Goal: Task Accomplishment & Management: Manage account settings

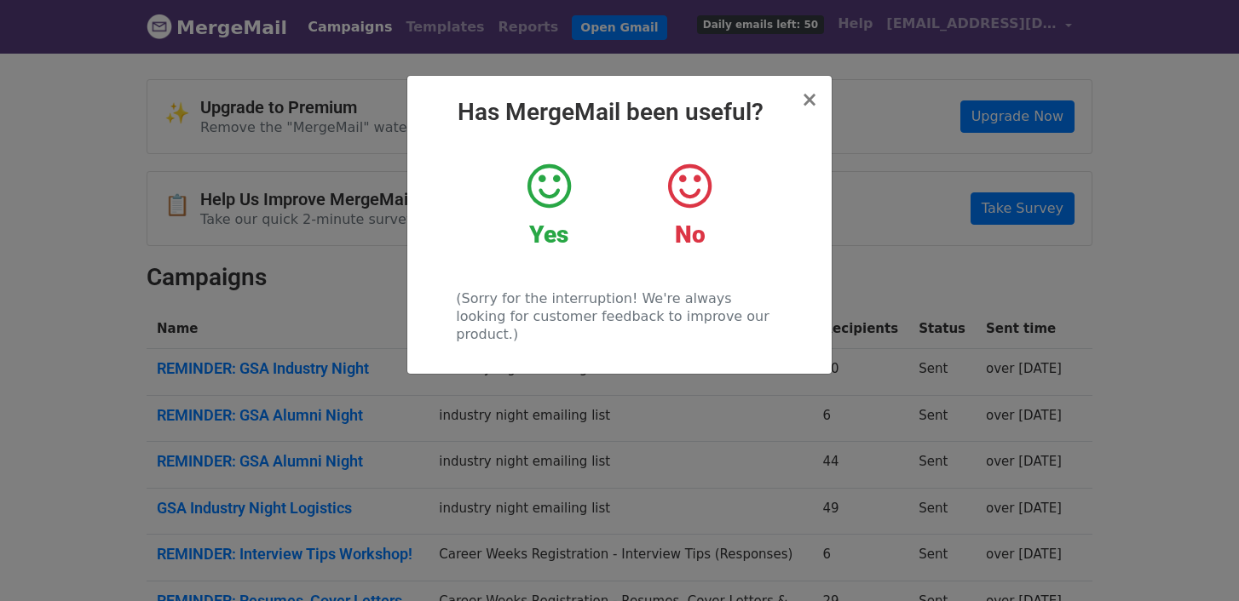
click at [819, 100] on div "× Has MergeMail been useful? Yes No (Sorry for the interruption! We're always l…" at bounding box center [619, 225] width 424 height 298
click at [810, 103] on span "×" at bounding box center [809, 100] width 17 height 24
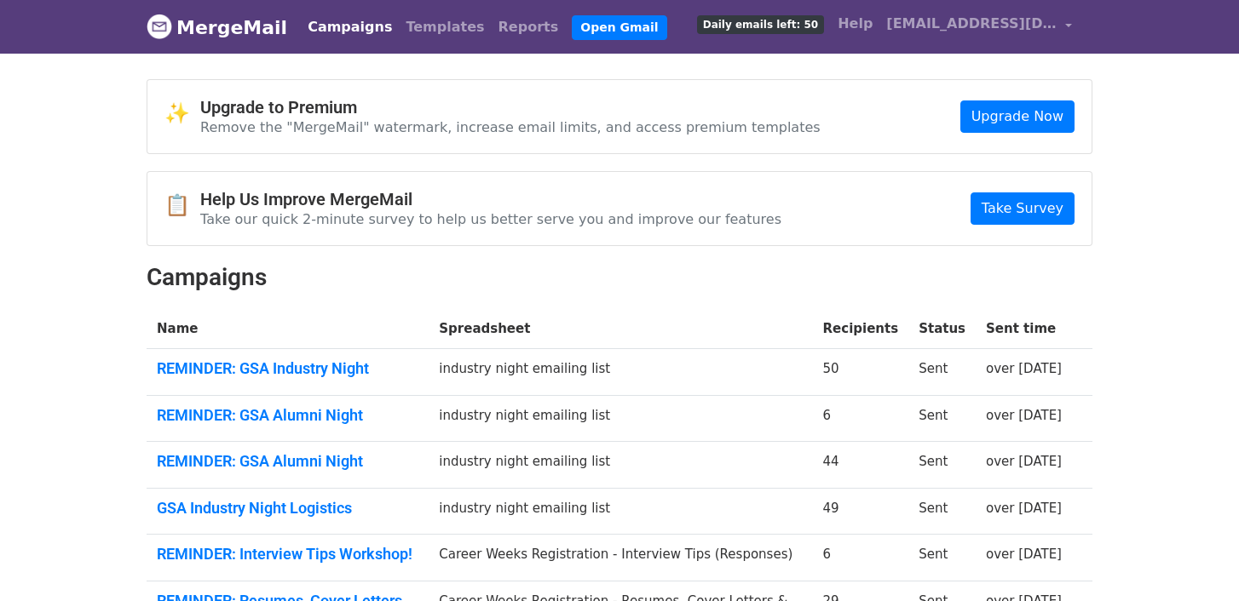
scroll to position [8, 0]
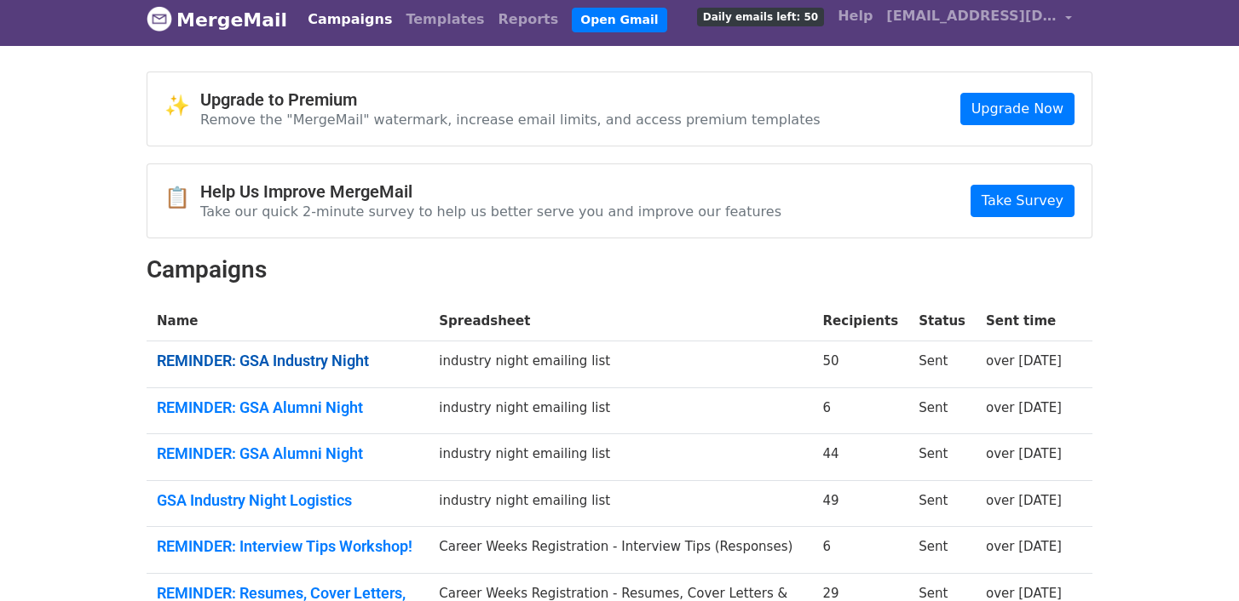
click at [306, 352] on link "REMINDER: GSA Industry Night" at bounding box center [288, 361] width 262 height 19
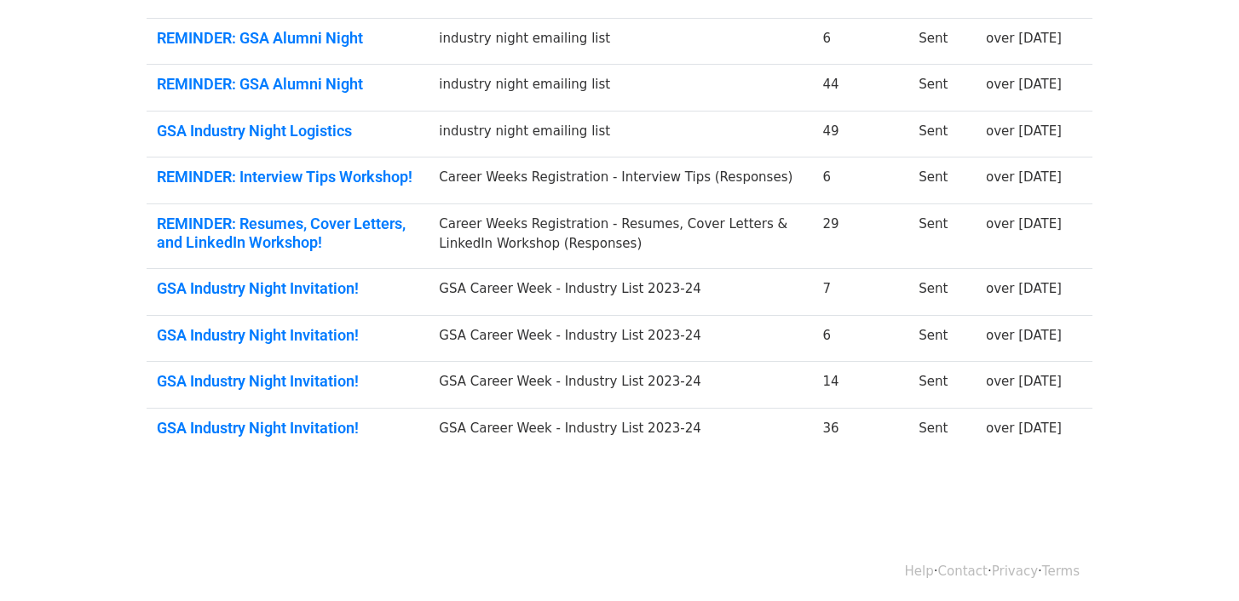
scroll to position [382, 0]
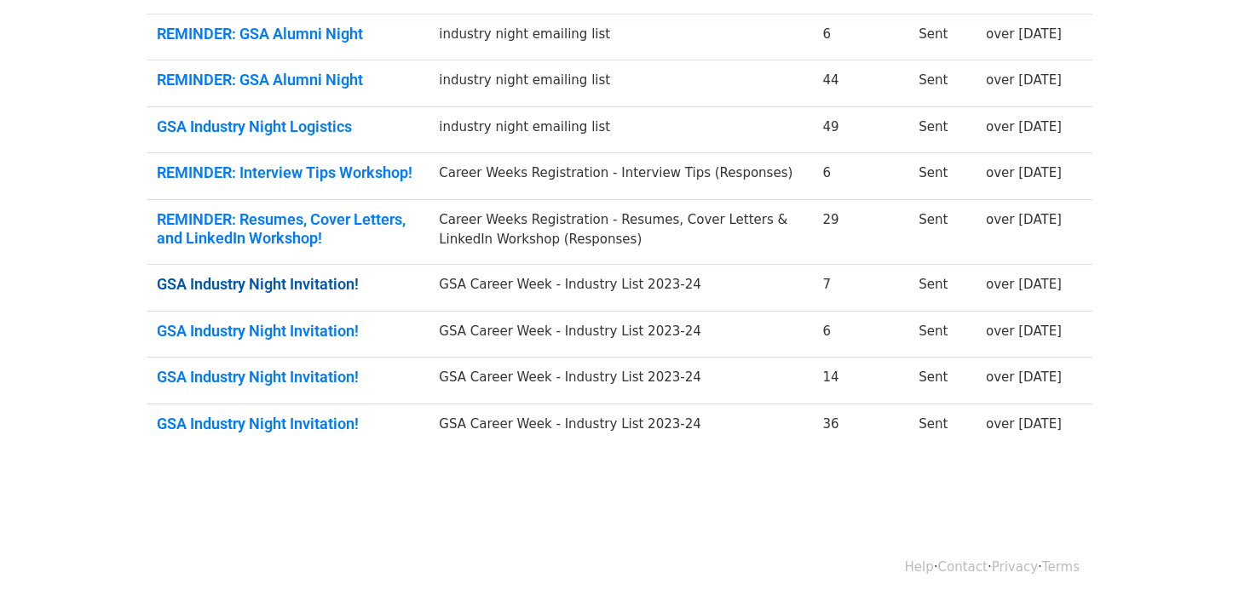
click at [300, 289] on link "GSA Industry Night Invitation!" at bounding box center [288, 284] width 262 height 19
click at [285, 415] on link "GSA Industry Night Invitation!" at bounding box center [288, 424] width 262 height 19
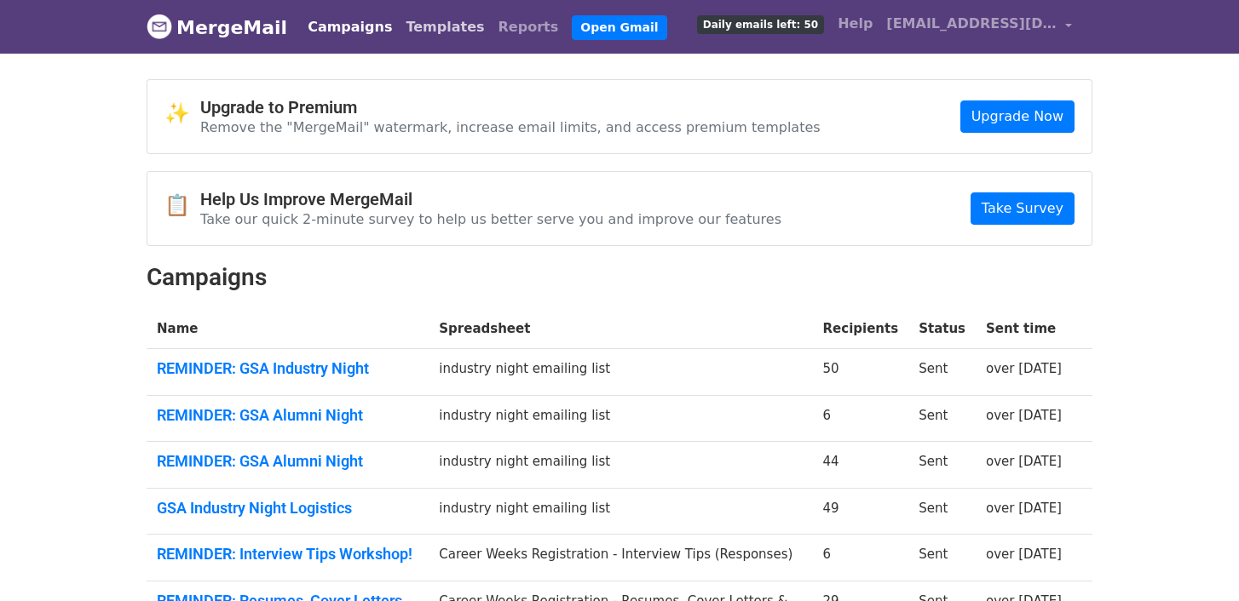
click at [429, 36] on link "Templates" at bounding box center [445, 27] width 92 height 34
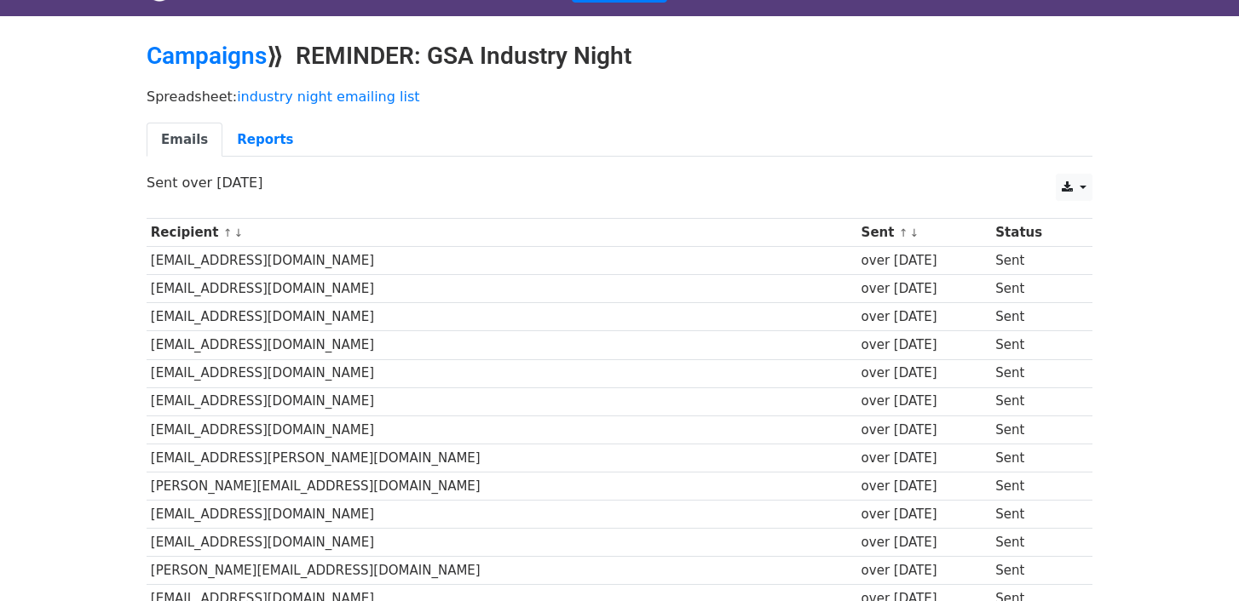
scroll to position [46, 0]
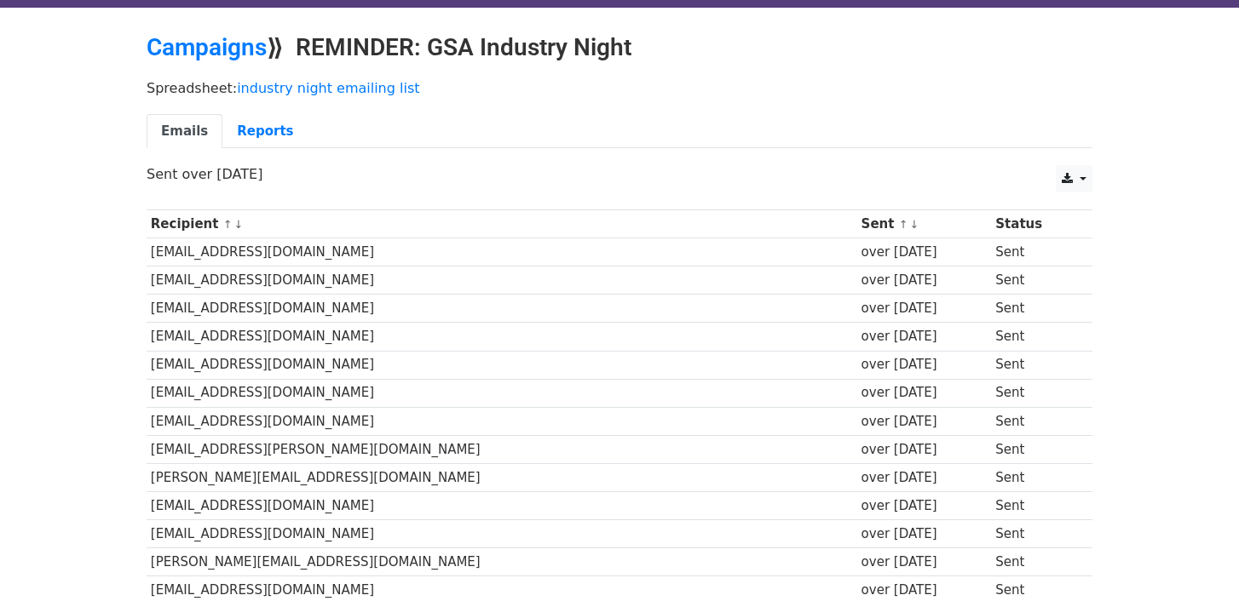
click at [269, 233] on th "Recipient ↑ ↓" at bounding box center [502, 224] width 710 height 28
click at [264, 297] on td "futaiyoshi@gmail.com" at bounding box center [502, 309] width 710 height 28
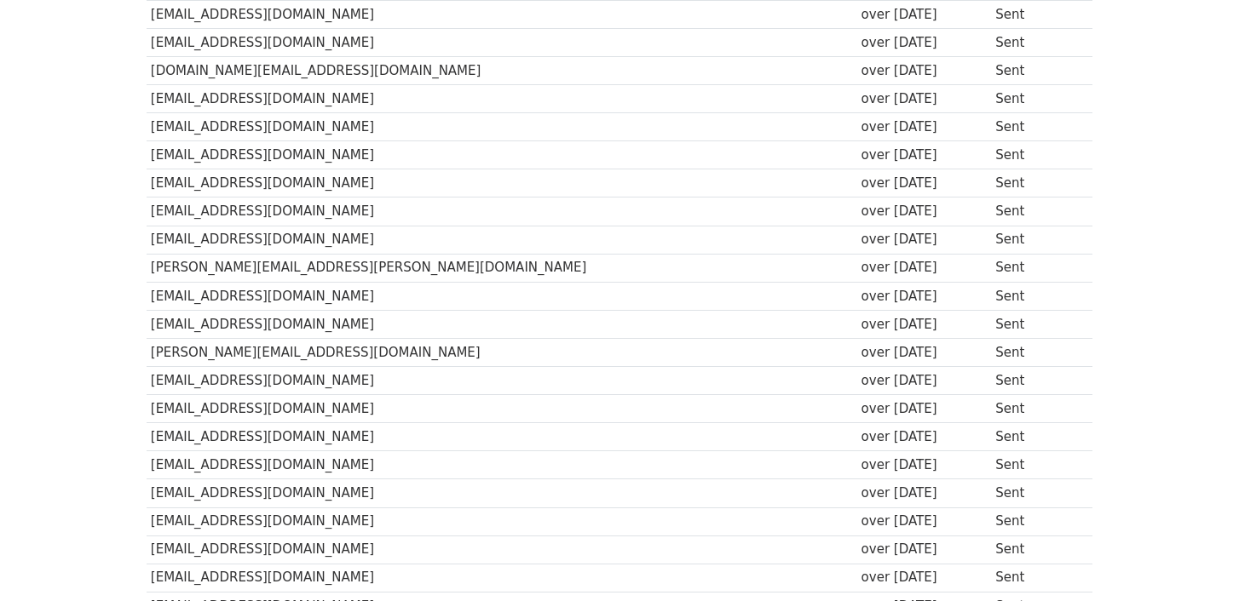
scroll to position [1243, 0]
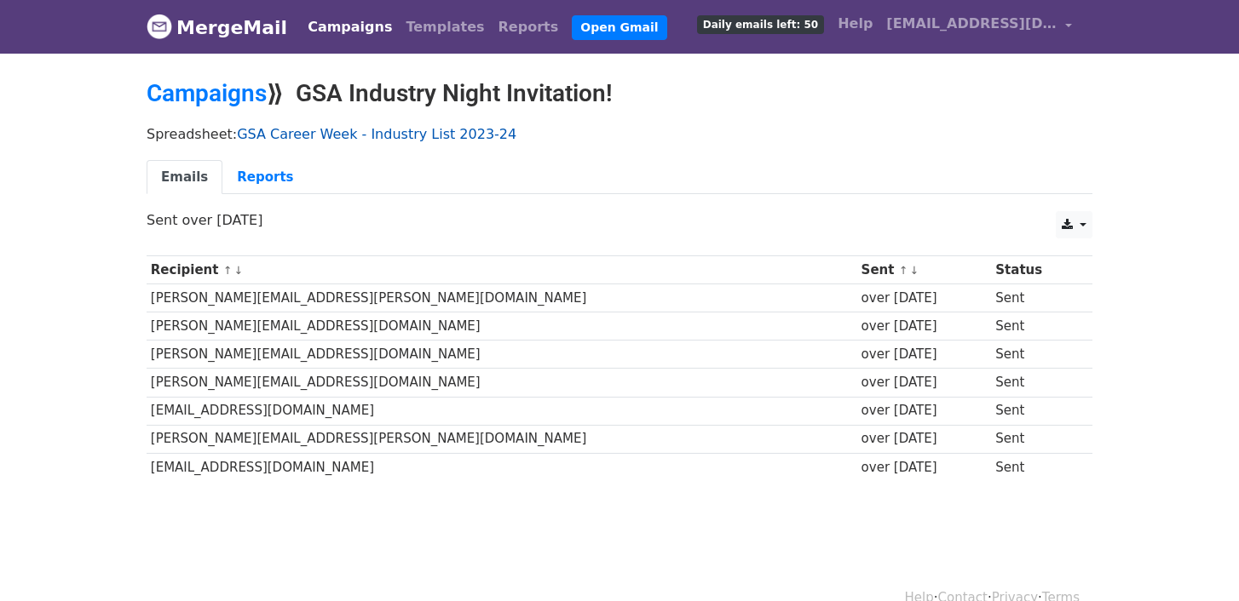
click at [277, 134] on link "GSA Career Week - Industry List 2023-24" at bounding box center [376, 134] width 279 height 16
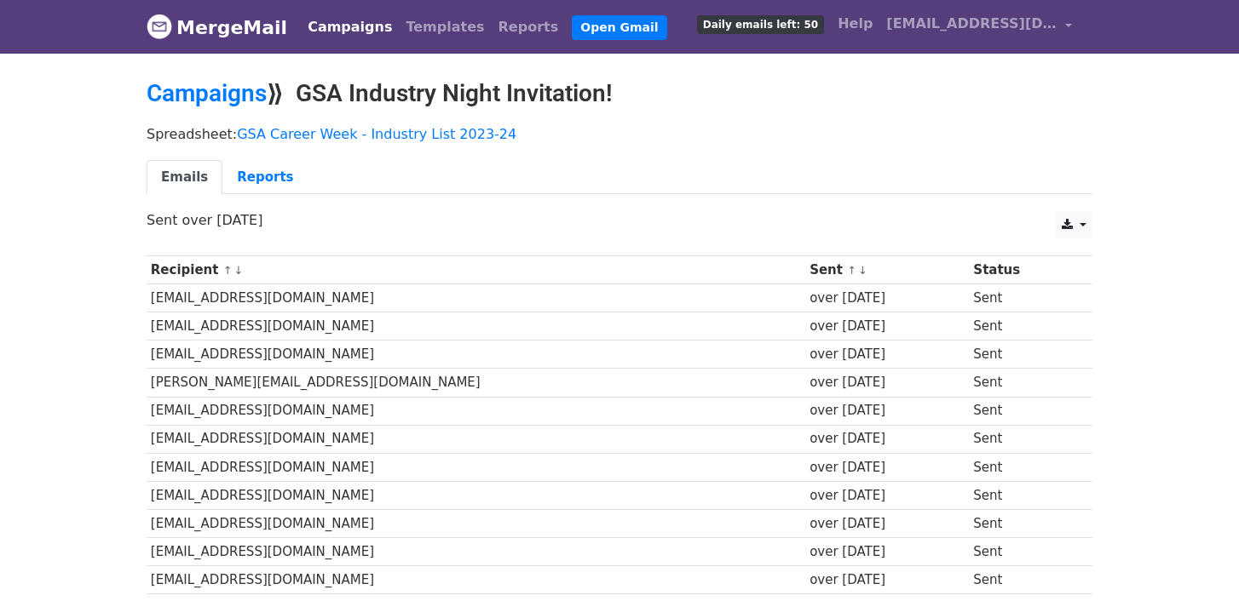
click at [255, 304] on td "[EMAIL_ADDRESS][DOMAIN_NAME]" at bounding box center [476, 299] width 658 height 28
copy tr "[EMAIL_ADDRESS][DOMAIN_NAME]"
click at [488, 245] on div "CSV Excel Sent over 1 year ago" at bounding box center [619, 229] width 971 height 36
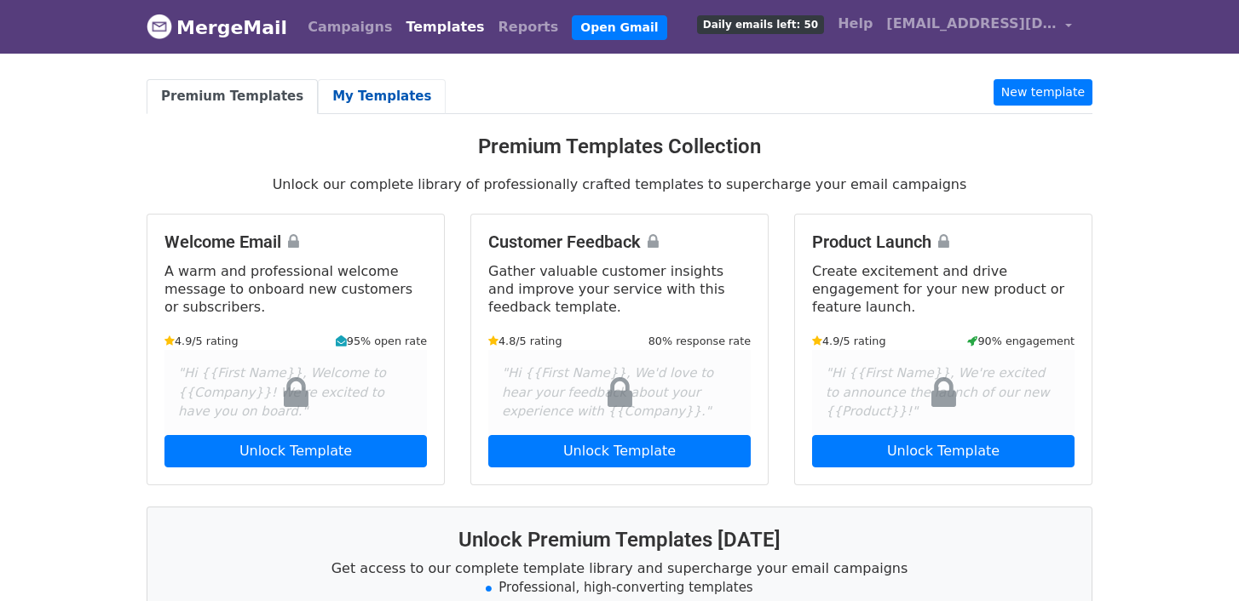
click at [364, 94] on link "My Templates" at bounding box center [382, 96] width 128 height 35
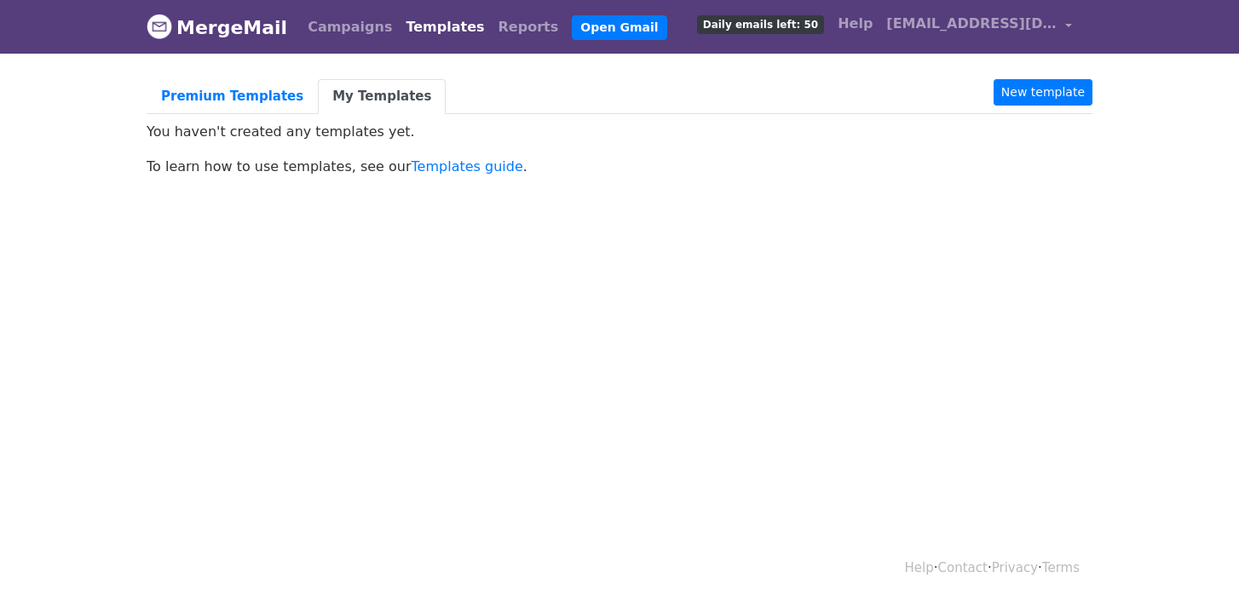
click at [195, 72] on body "MergeMail Campaigns Templates Reports Open Gmail Daily emails left: 50 Help ext…" at bounding box center [619, 126] width 1239 height 252
click at [313, 39] on link "Campaigns" at bounding box center [350, 27] width 98 height 34
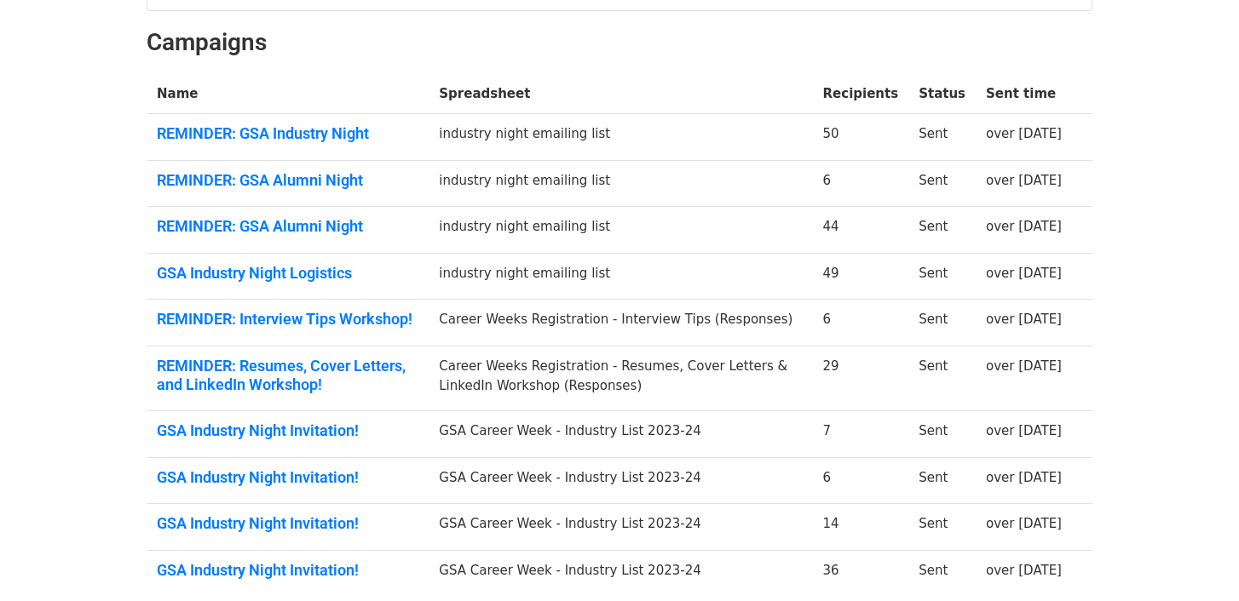
scroll to position [382, 0]
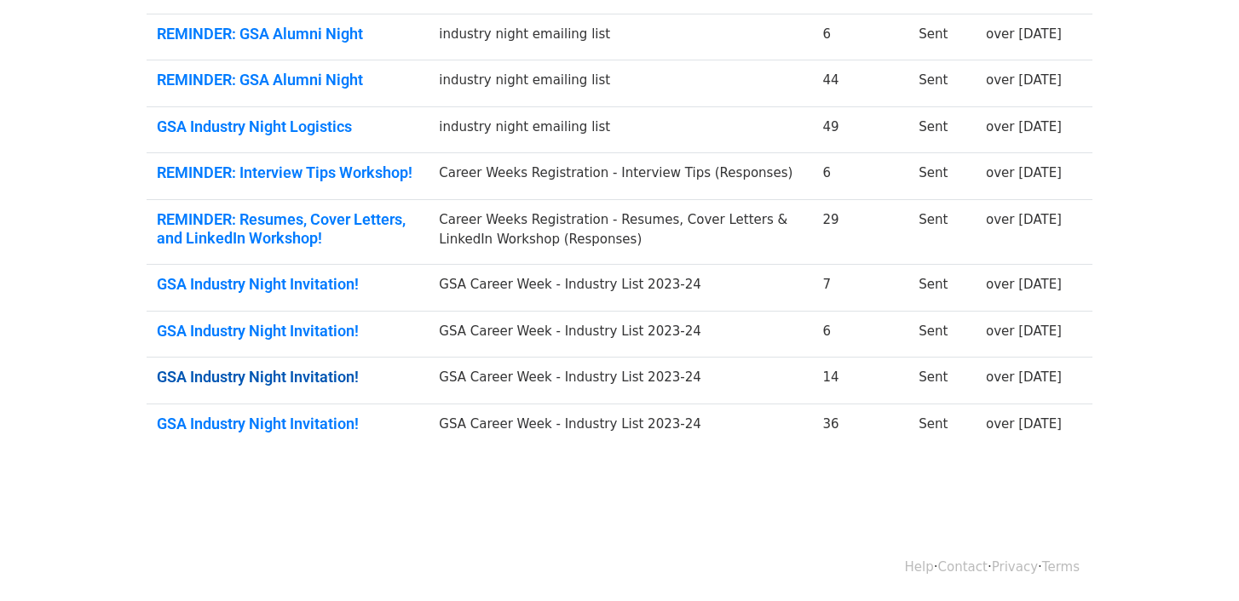
click at [310, 377] on link "GSA Industry Night Invitation!" at bounding box center [288, 377] width 262 height 19
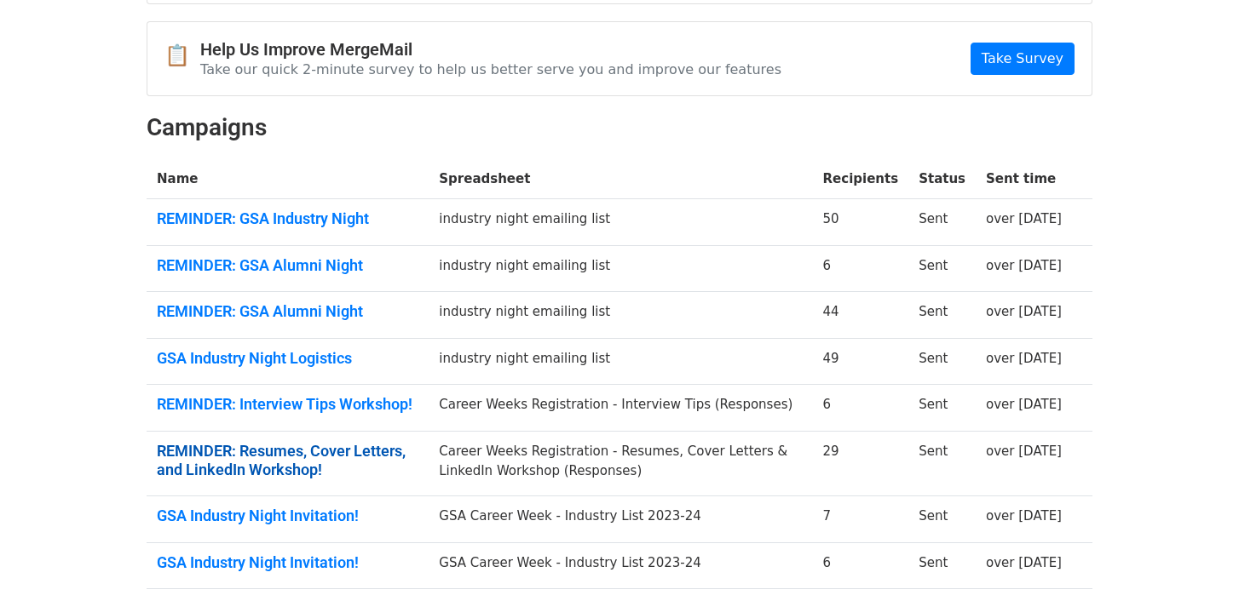
scroll to position [0, 0]
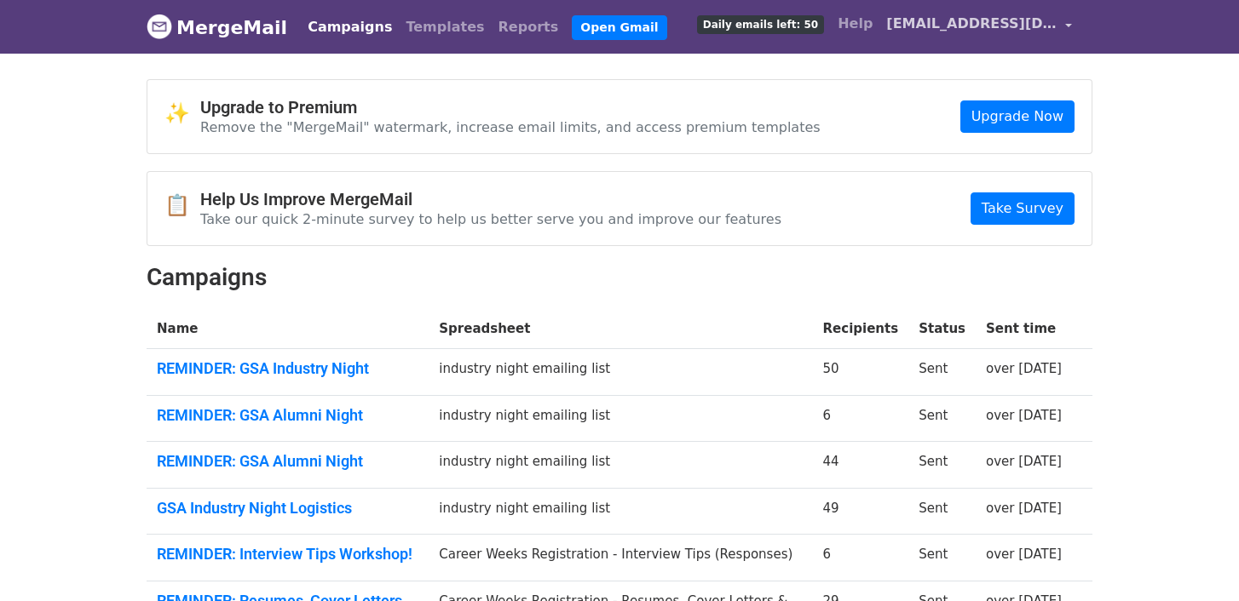
click at [1024, 21] on span "[EMAIL_ADDRESS][DOMAIN_NAME]" at bounding box center [971, 24] width 170 height 20
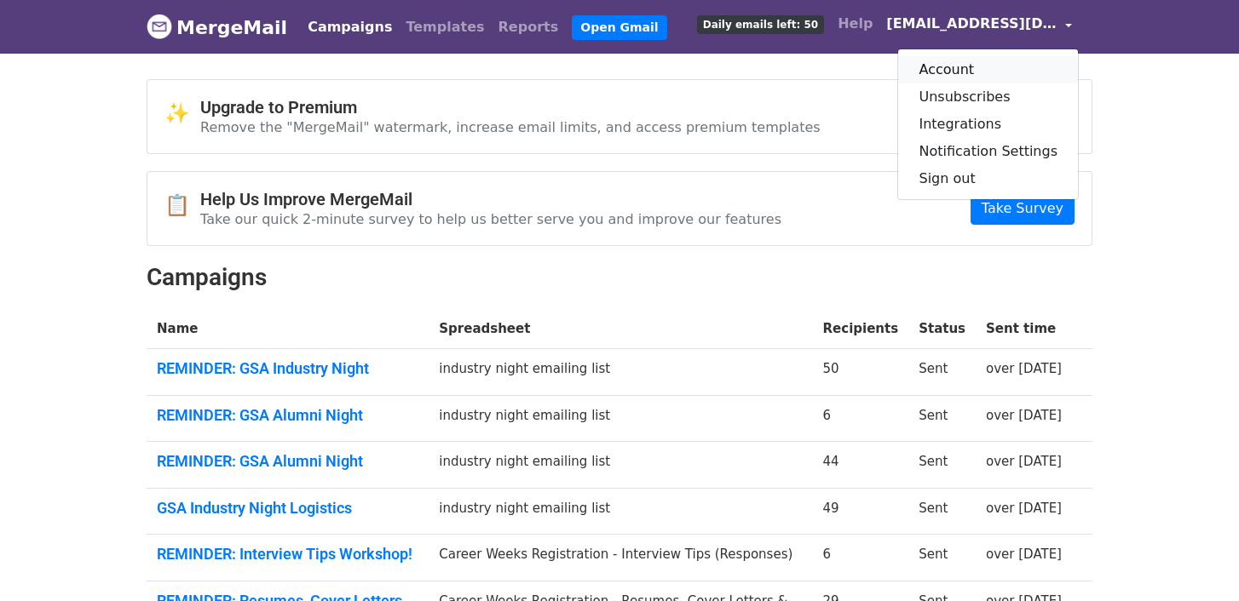
click at [957, 66] on link "Account" at bounding box center [988, 69] width 180 height 27
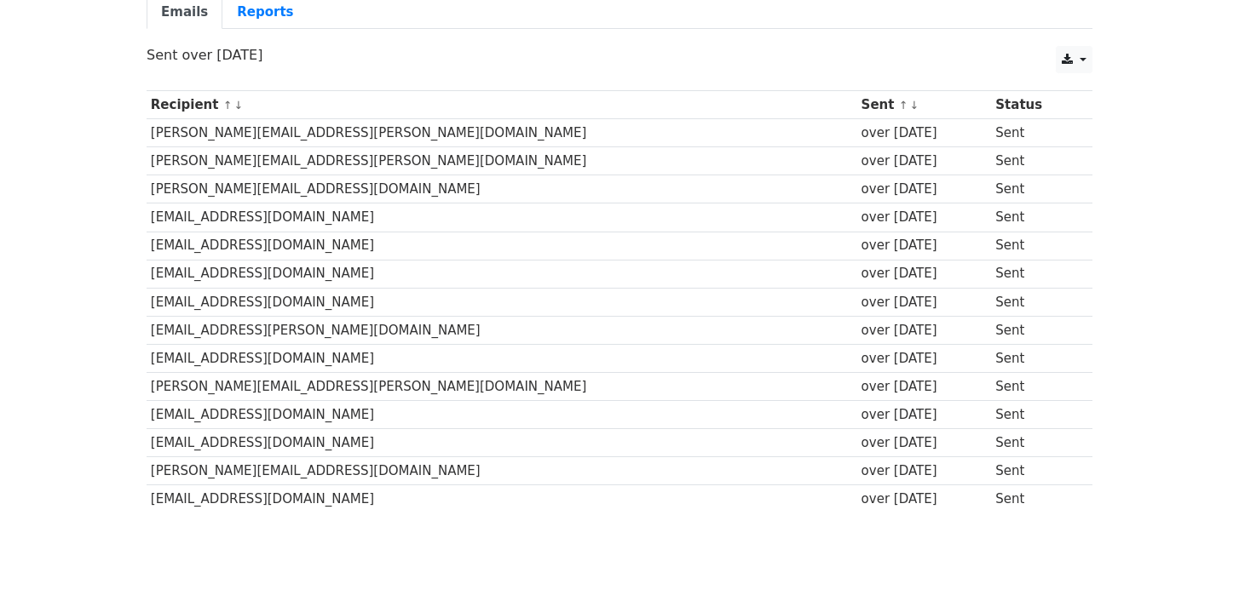
scroll to position [228, 0]
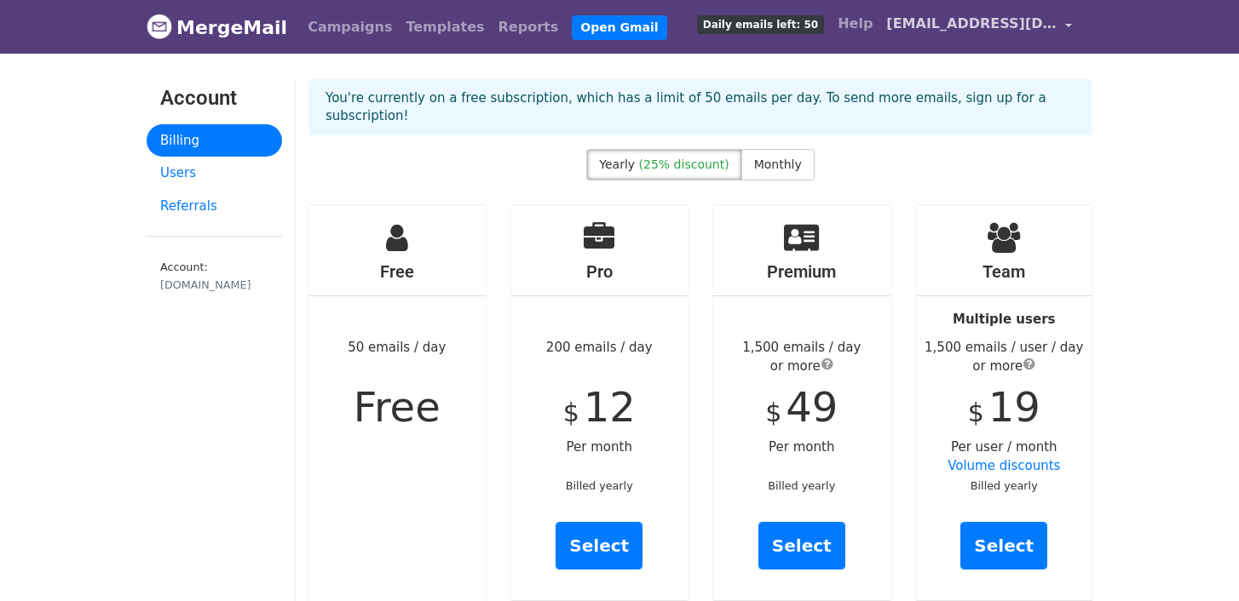
click at [1026, 16] on span "[EMAIL_ADDRESS][DOMAIN_NAME]" at bounding box center [971, 24] width 170 height 20
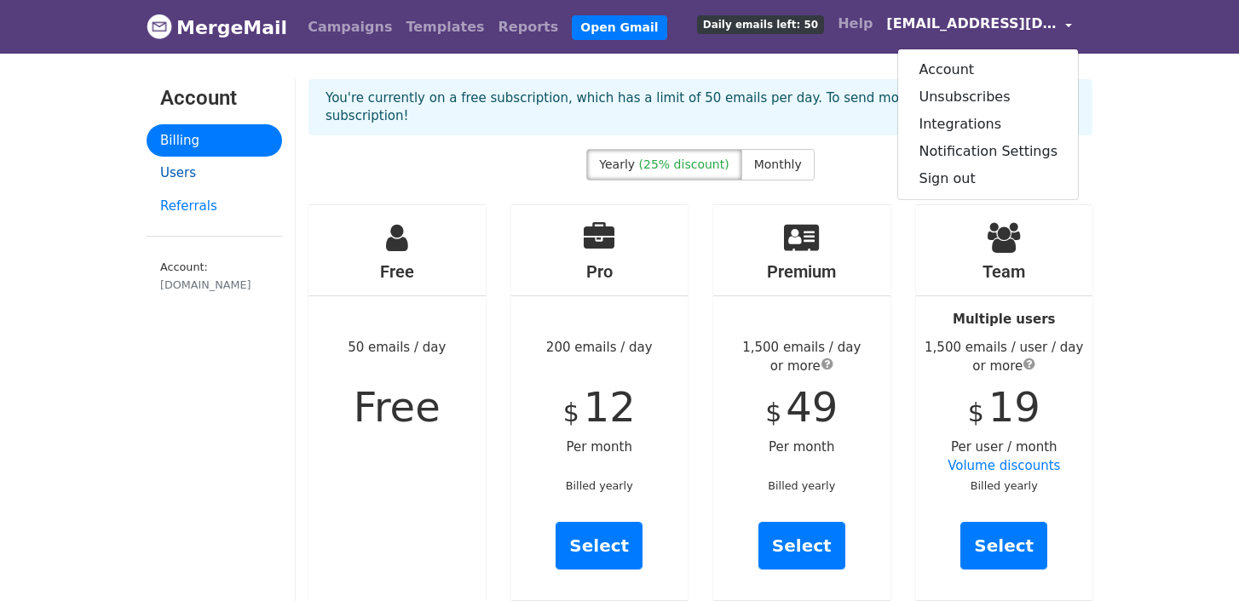
click at [184, 180] on link "Users" at bounding box center [214, 173] width 135 height 33
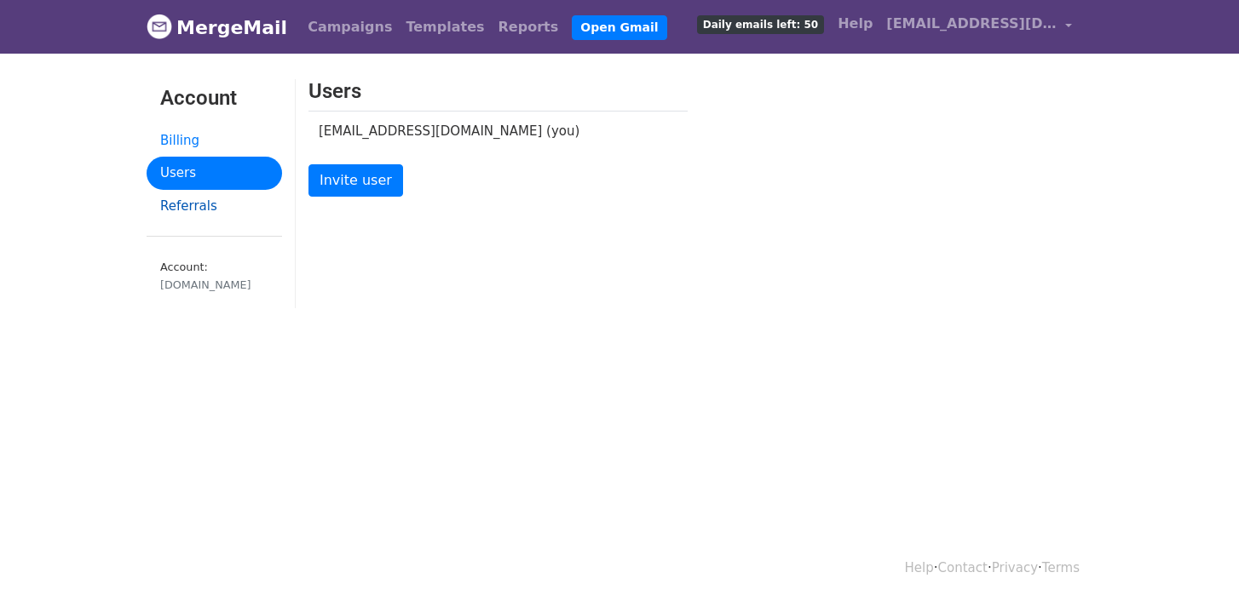
click at [192, 208] on link "Referrals" at bounding box center [214, 206] width 135 height 33
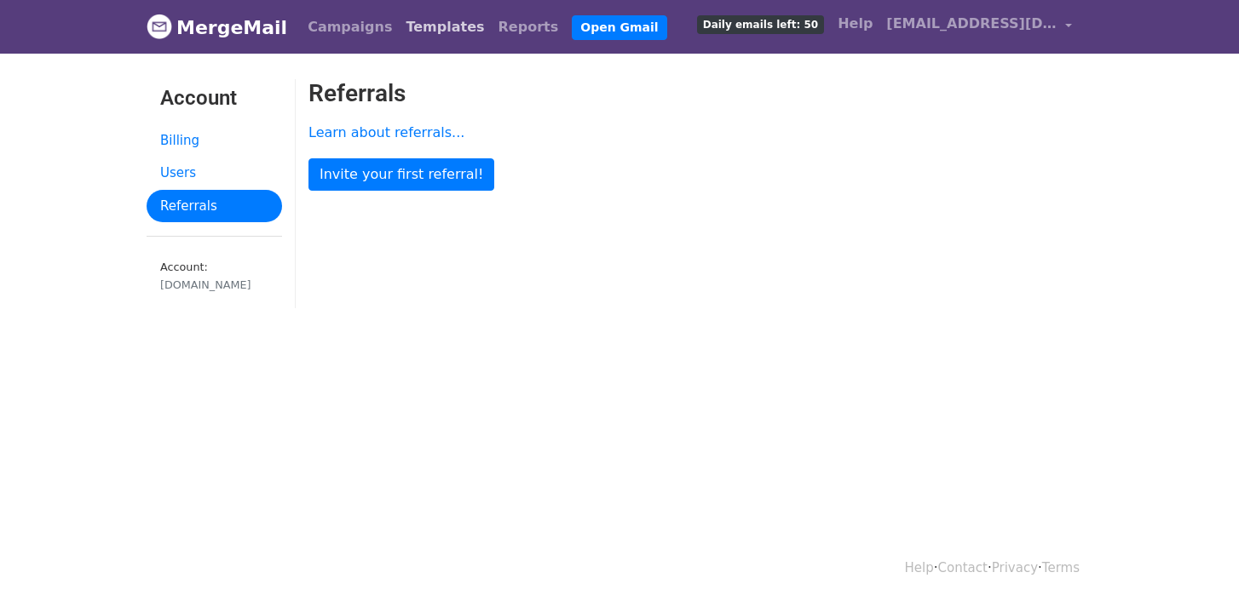
click at [417, 22] on link "Templates" at bounding box center [445, 27] width 92 height 34
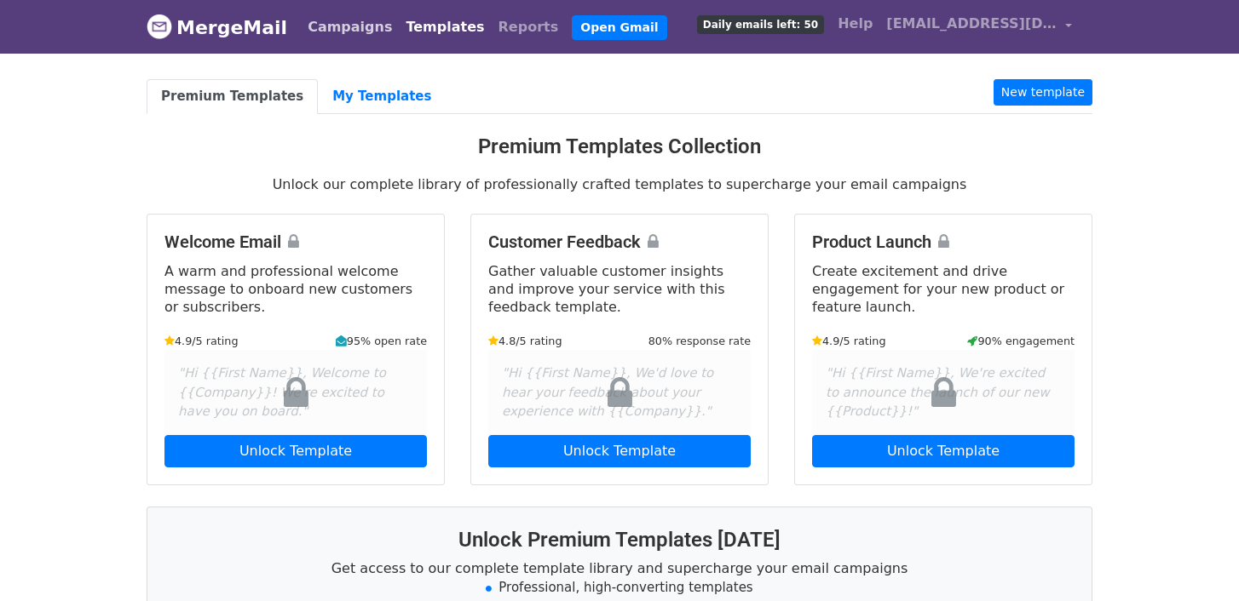
click at [332, 26] on link "Campaigns" at bounding box center [350, 27] width 98 height 34
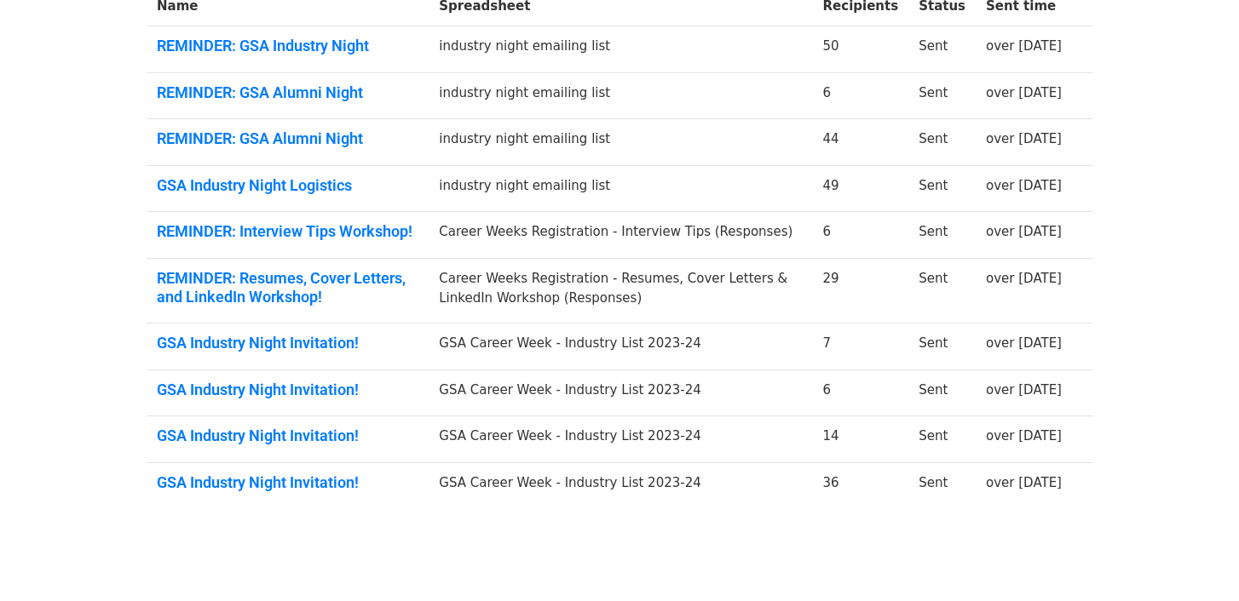
scroll to position [324, 0]
click at [322, 176] on link "GSA Industry Night Logistics" at bounding box center [288, 184] width 262 height 19
drag, startPoint x: 453, startPoint y: 136, endPoint x: 616, endPoint y: 136, distance: 162.7
click at [616, 136] on td "industry night emailing list" at bounding box center [619, 141] width 383 height 47
copy td "industry night emailing list"
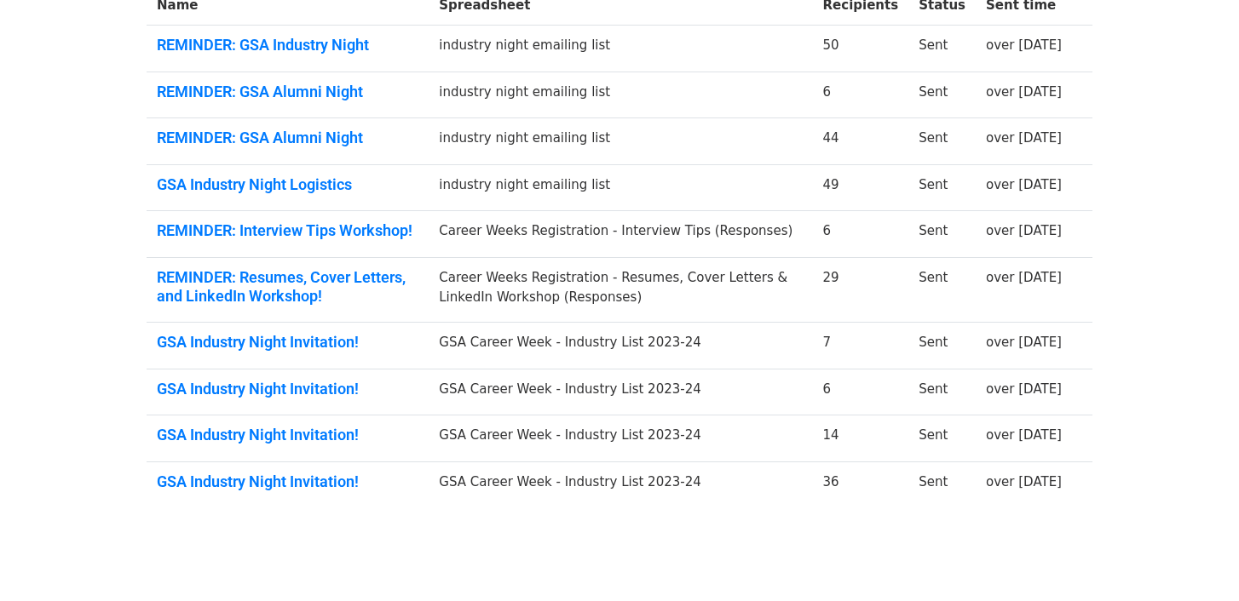
click at [600, 159] on td "industry night emailing list" at bounding box center [619, 141] width 383 height 47
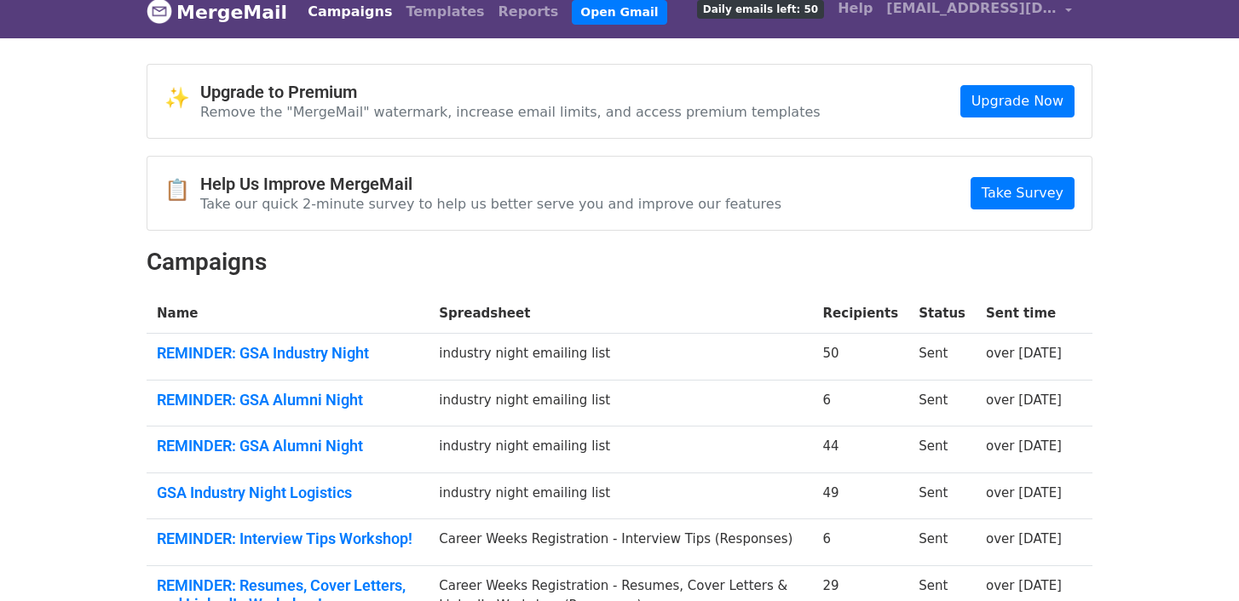
scroll to position [0, 0]
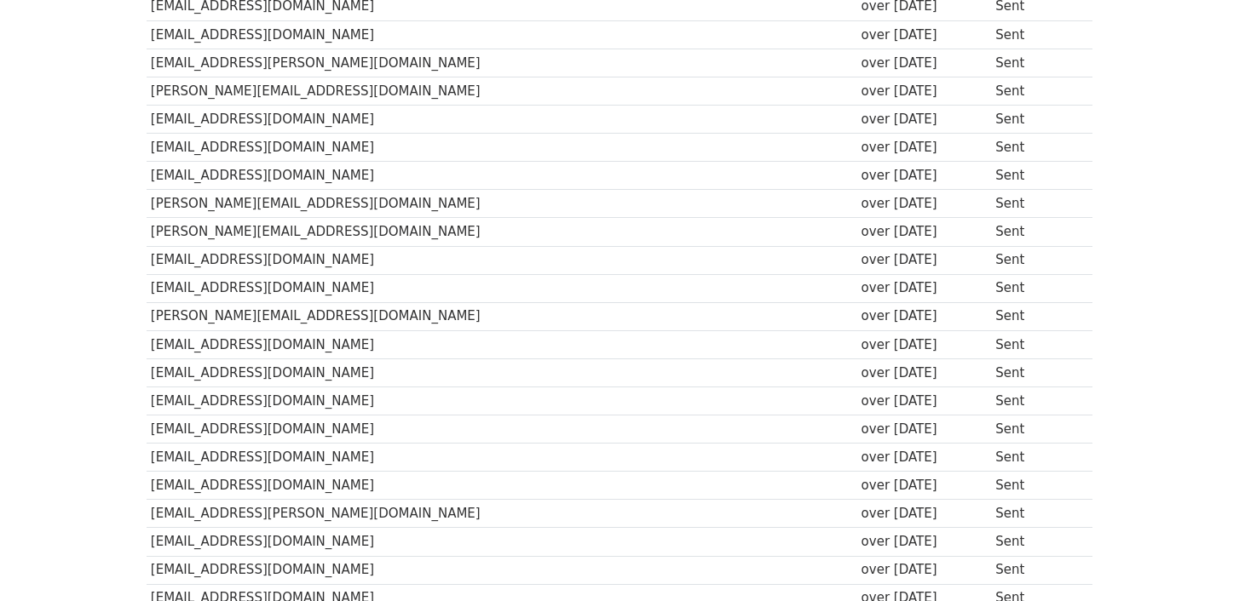
scroll to position [485, 0]
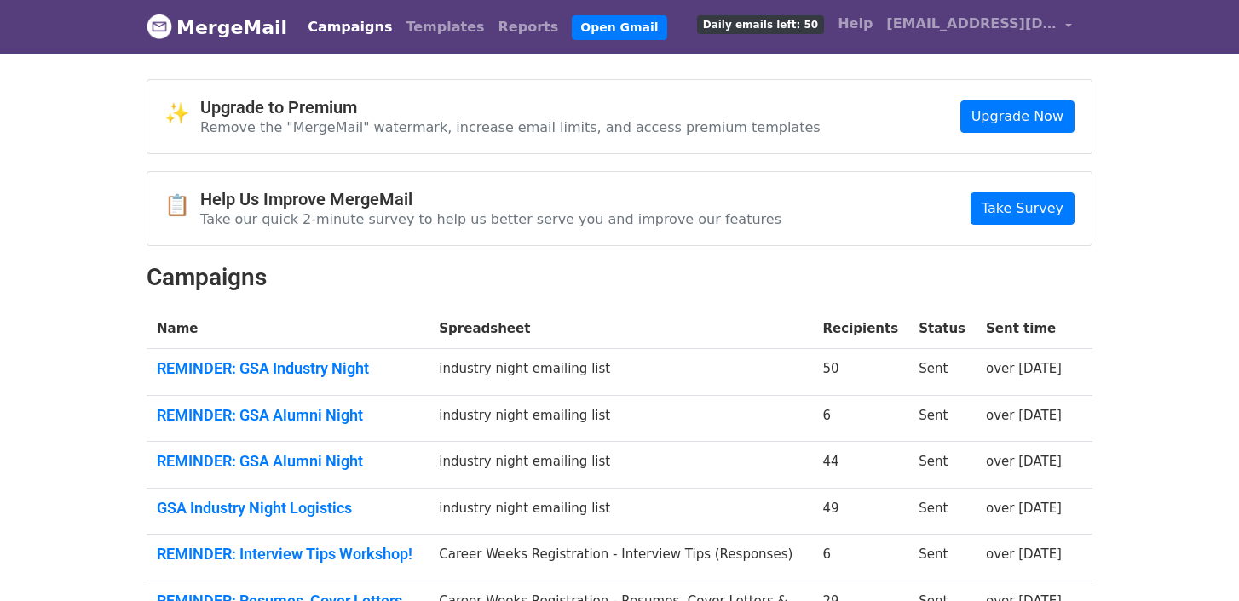
scroll to position [82, 0]
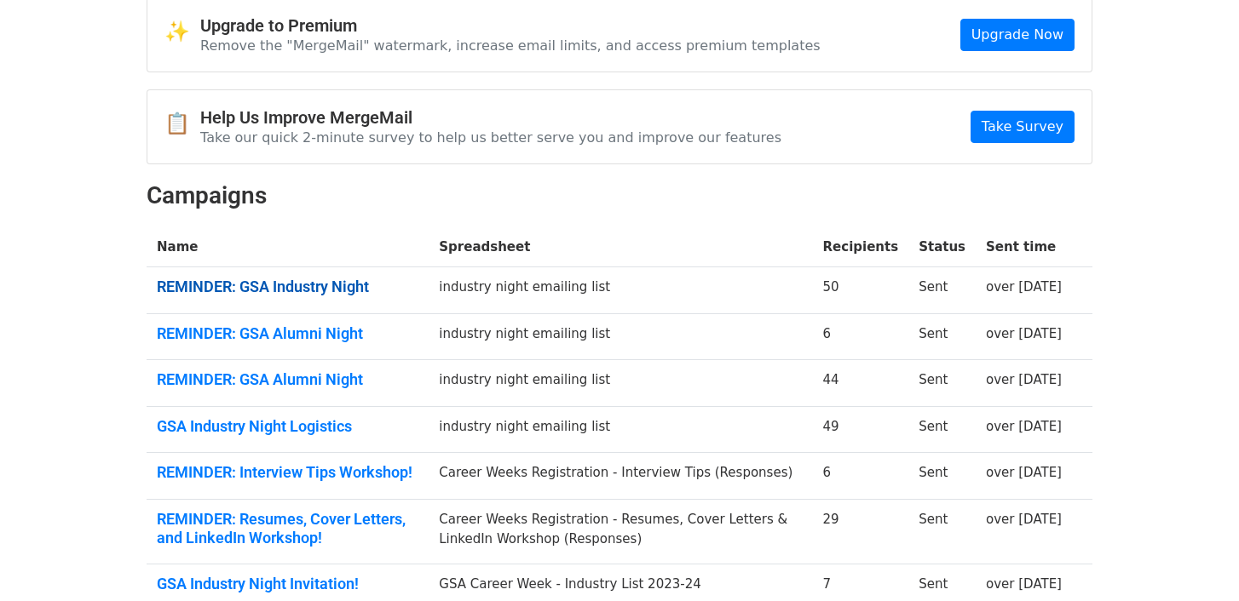
click at [297, 284] on link "REMINDER: GSA Industry Night" at bounding box center [288, 287] width 262 height 19
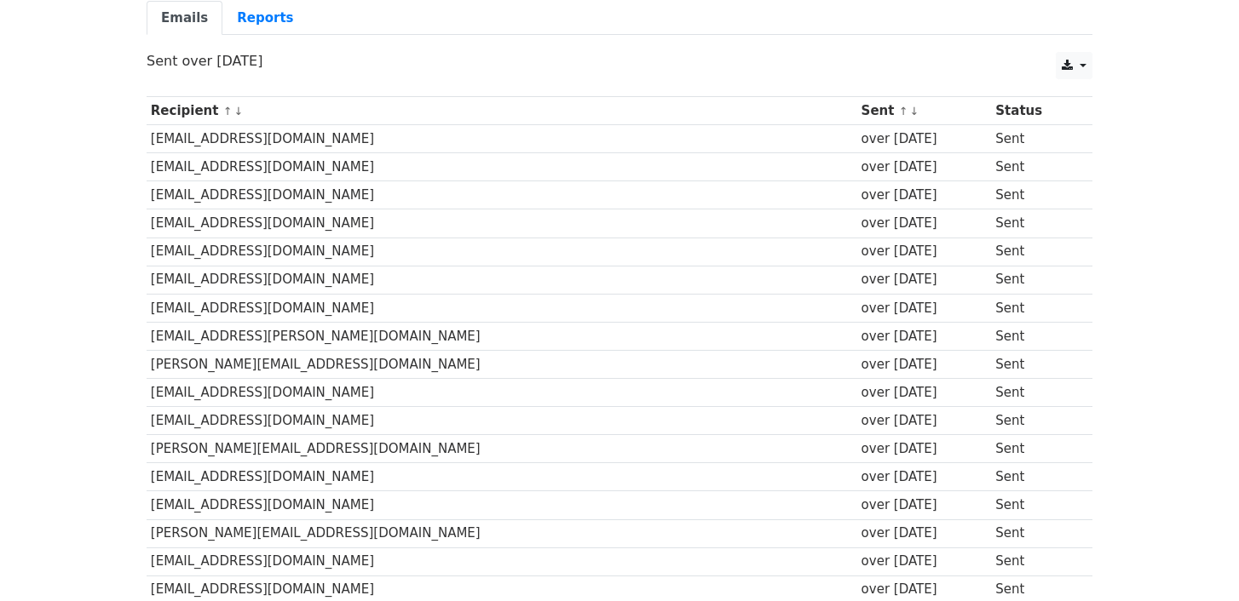
scroll to position [153, 0]
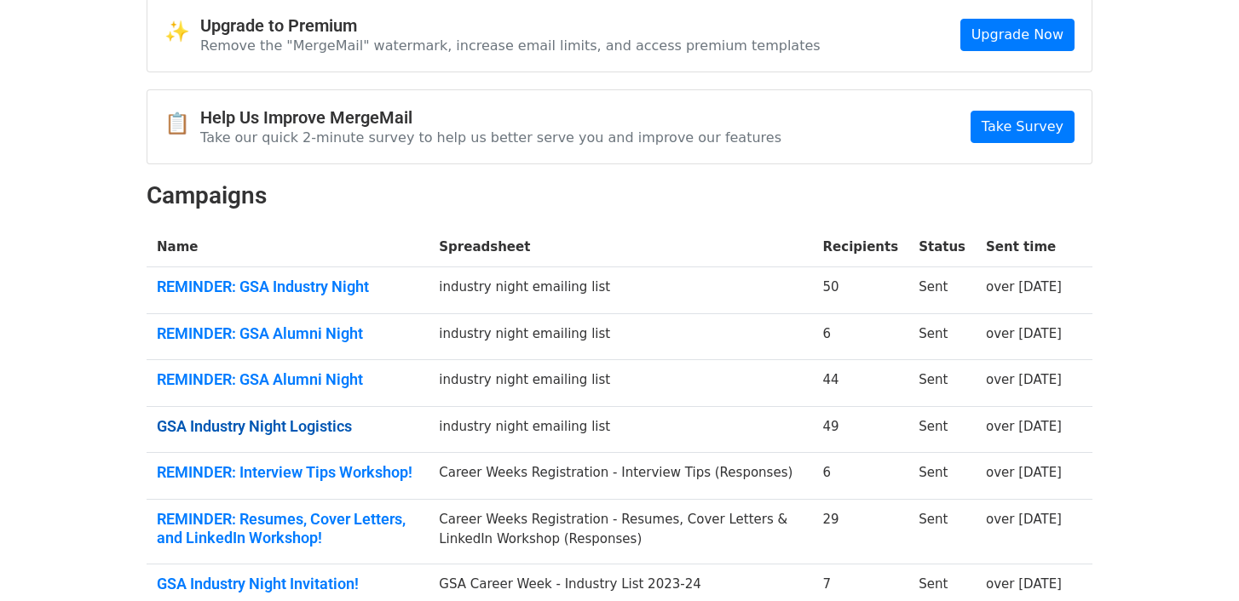
click at [316, 425] on link "GSA Industry Night Logistics" at bounding box center [288, 426] width 262 height 19
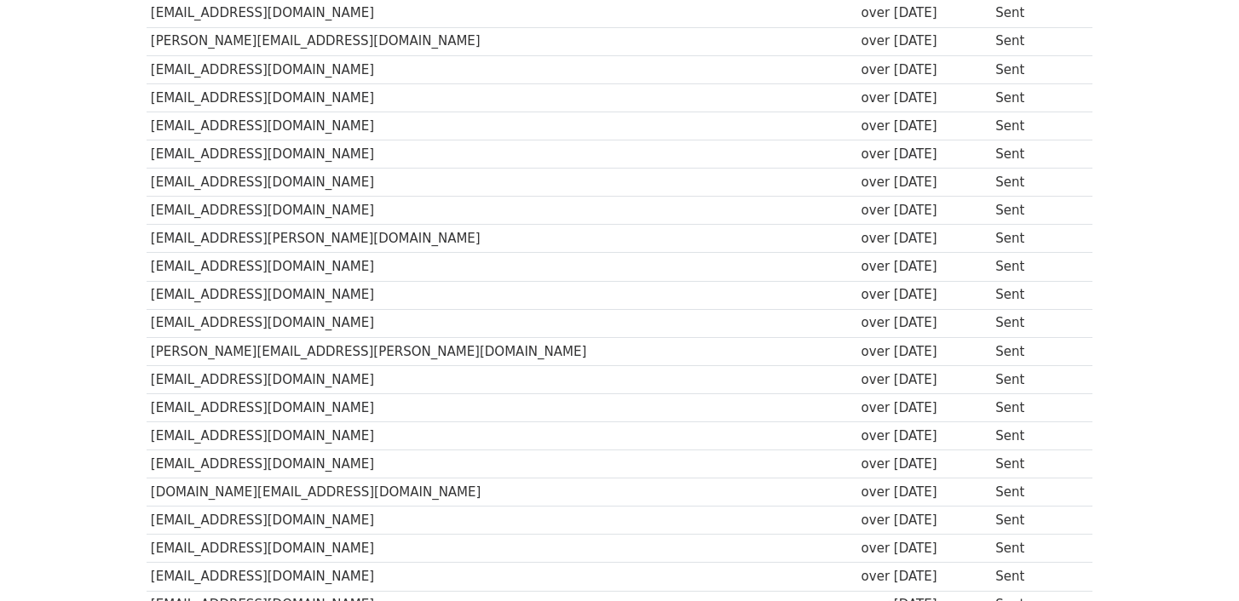
scroll to position [1215, 0]
